Goal: Task Accomplishment & Management: Complete application form

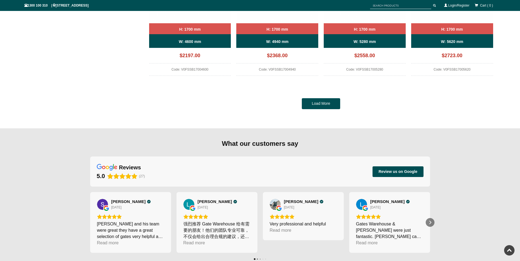
scroll to position [452, 0]
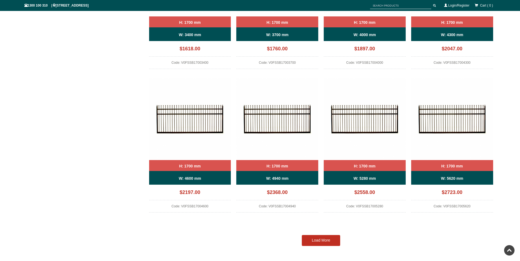
click at [323, 240] on link "Load More" at bounding box center [321, 240] width 38 height 11
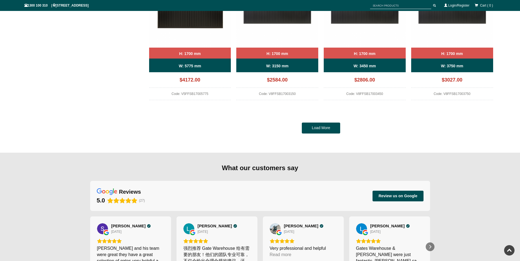
scroll to position [1164, 0]
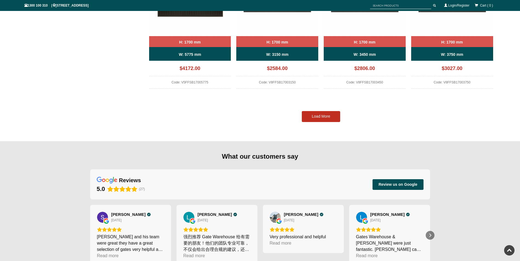
click at [319, 118] on link "Load More" at bounding box center [321, 116] width 38 height 11
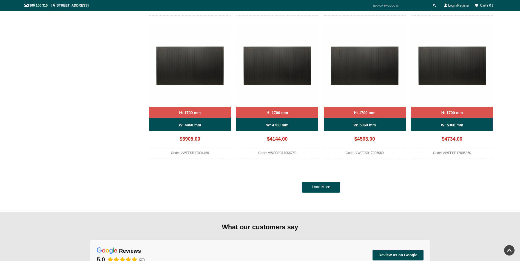
scroll to position [1685, 0]
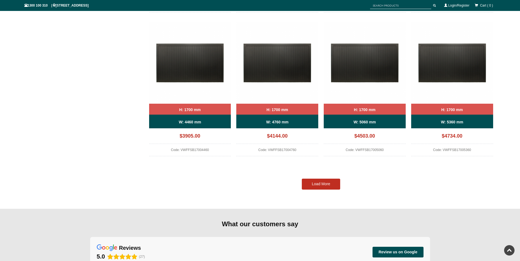
click at [313, 185] on link "Load More" at bounding box center [321, 184] width 38 height 11
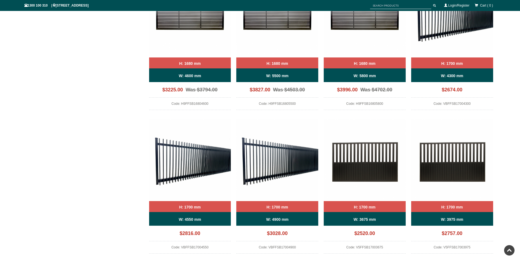
scroll to position [712, 0]
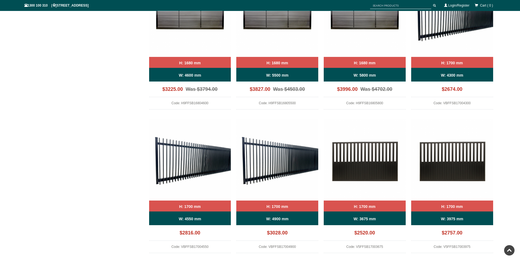
click at [434, 76] on div "W: 4300 mm" at bounding box center [452, 75] width 82 height 14
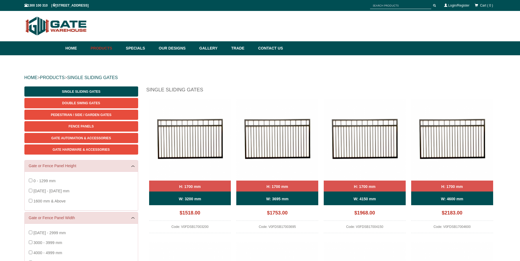
scroll to position [0, 0]
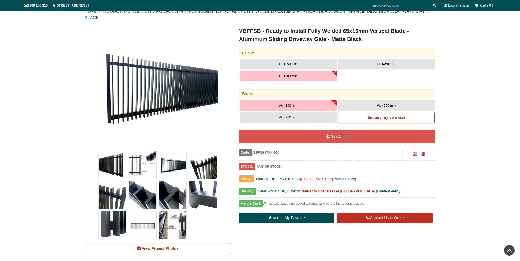
scroll to position [41, 0]
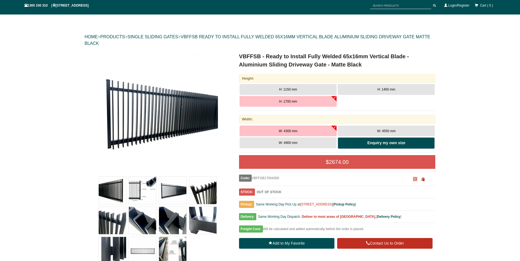
click at [360, 142] on link "Enquiry my own size" at bounding box center [385, 144] width 97 height 12
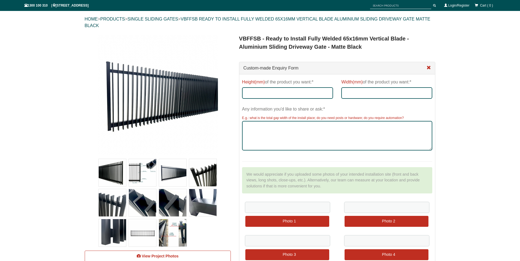
scroll to position [68, 0]
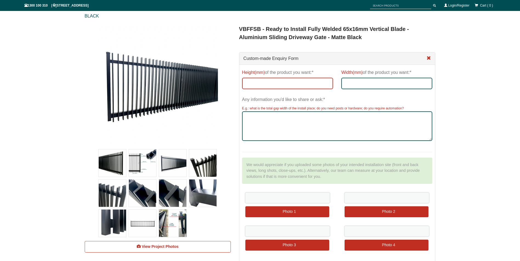
click at [260, 83] on input "Height(mm) of the product you want:*" at bounding box center [287, 84] width 91 height 12
type input "4"
type input "1800"
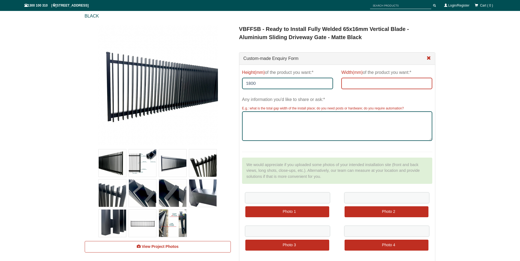
click at [353, 82] on input "Width(mm) of the product you want:*" at bounding box center [386, 84] width 91 height 12
type input "1"
type input "4000"
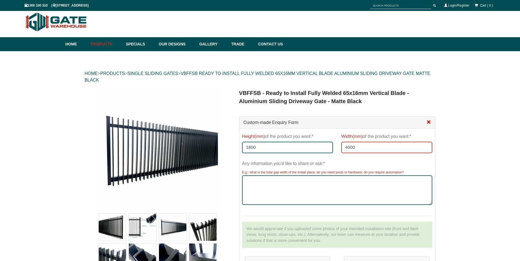
scroll to position [0, 0]
